Goal: Understand process/instructions: Learn about a topic

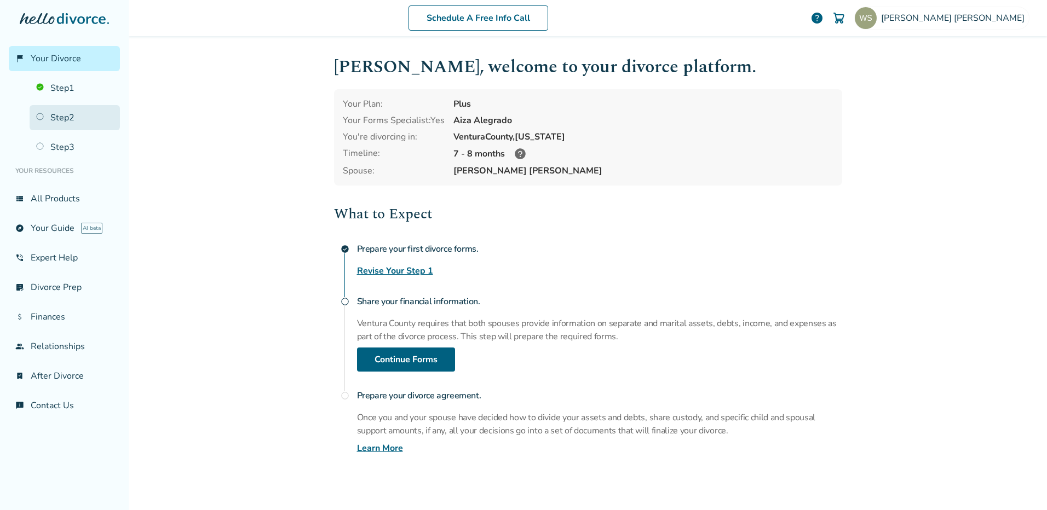
click at [41, 117] on link "Step 2" at bounding box center [75, 117] width 90 height 25
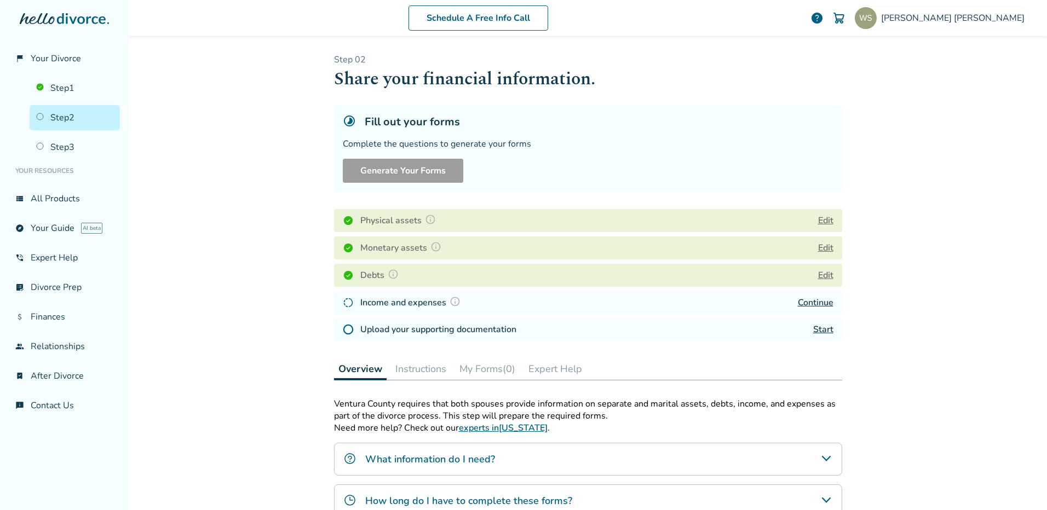
click at [809, 301] on link "Continue" at bounding box center [816, 303] width 36 height 12
